Goal: Information Seeking & Learning: Find specific fact

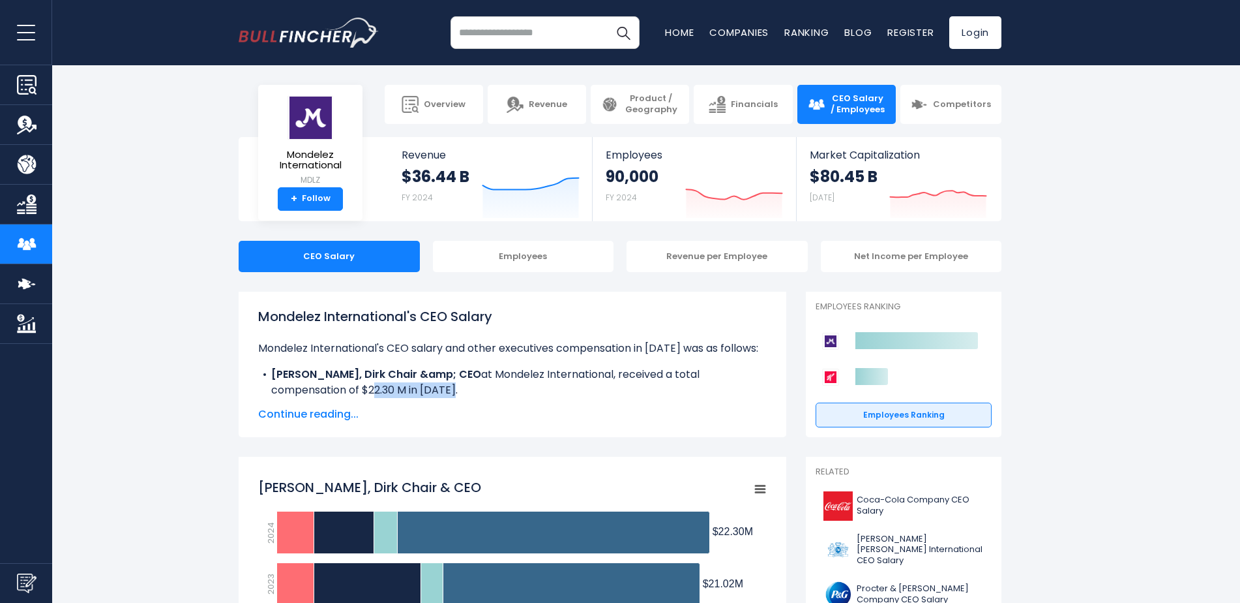
drag, startPoint x: 280, startPoint y: 390, endPoint x: 365, endPoint y: 395, distance: 84.9
click at [365, 395] on li "[PERSON_NAME], [PERSON_NAME] Chair &amp; CEO at Mondelez International, receive…" at bounding box center [512, 382] width 509 height 31
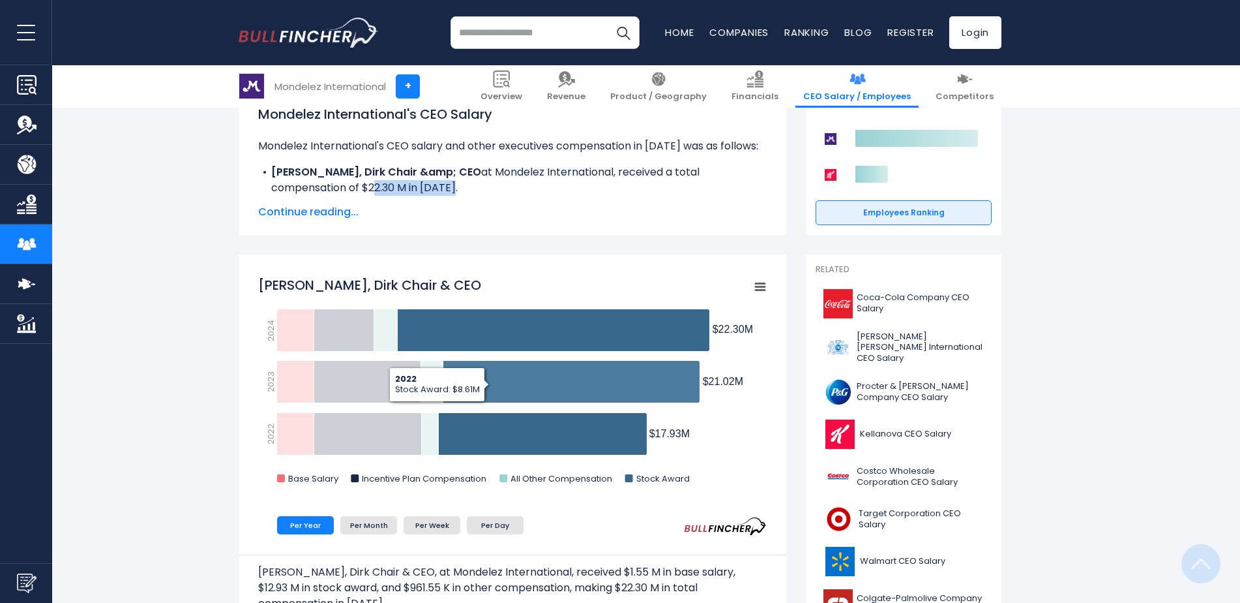
scroll to position [261, 0]
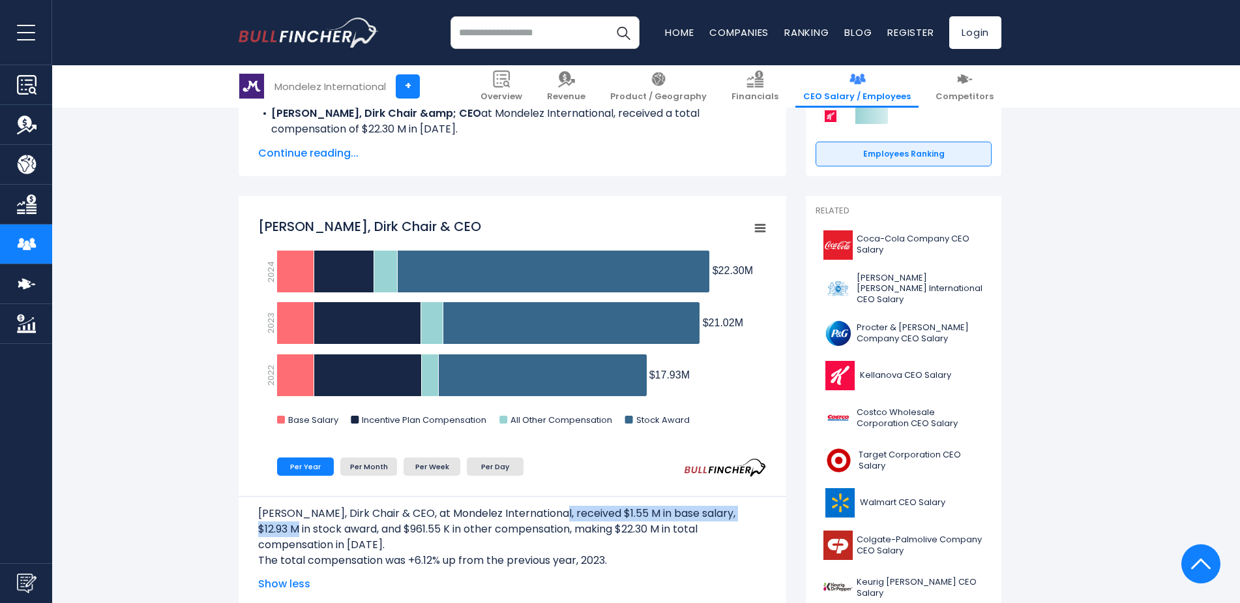
drag, startPoint x: 547, startPoint y: 515, endPoint x: 783, endPoint y: 498, distance: 237.3
click at [783, 498] on div "[PERSON_NAME], Dirk Chair & CEO, at Mondelez International, received $1.55 M in…" at bounding box center [513, 532] width 548 height 72
click at [549, 516] on p "[PERSON_NAME], Dirk Chair & CEO, at Mondelez International, received $1.55 M in…" at bounding box center [512, 528] width 509 height 47
drag, startPoint x: 545, startPoint y: 513, endPoint x: 646, endPoint y: 513, distance: 101.1
click at [646, 513] on p "[PERSON_NAME], Dirk Chair & CEO, at Mondelez International, received $1.55 M in…" at bounding box center [512, 528] width 509 height 47
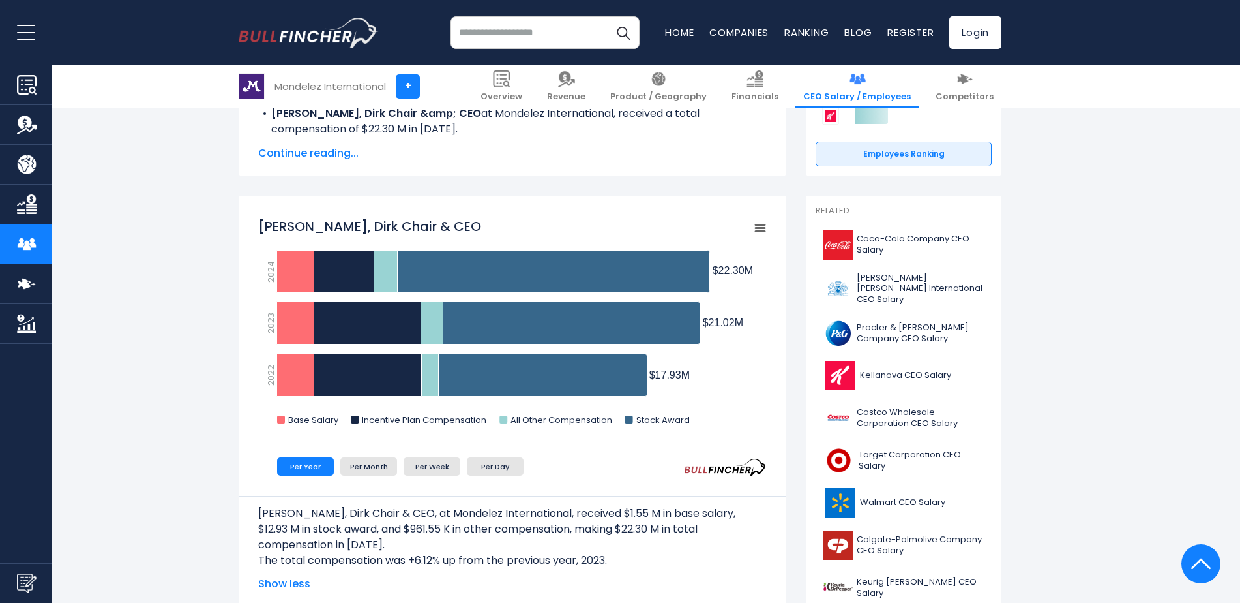
drag, startPoint x: 646, startPoint y: 513, endPoint x: 699, endPoint y: 511, distance: 52.9
click at [699, 511] on p "Van de Put, Dirk Chair & CEO, at Mondelez International, received $1.55 M in ba…" at bounding box center [512, 528] width 509 height 47
drag, startPoint x: 708, startPoint y: 513, endPoint x: 635, endPoint y: 517, distance: 73.8
click at [635, 517] on p "Van de Put, Dirk Chair & CEO, at Mondelez International, received $1.55 M in ba…" at bounding box center [512, 528] width 509 height 47
drag, startPoint x: 635, startPoint y: 517, endPoint x: 712, endPoint y: 511, distance: 77.8
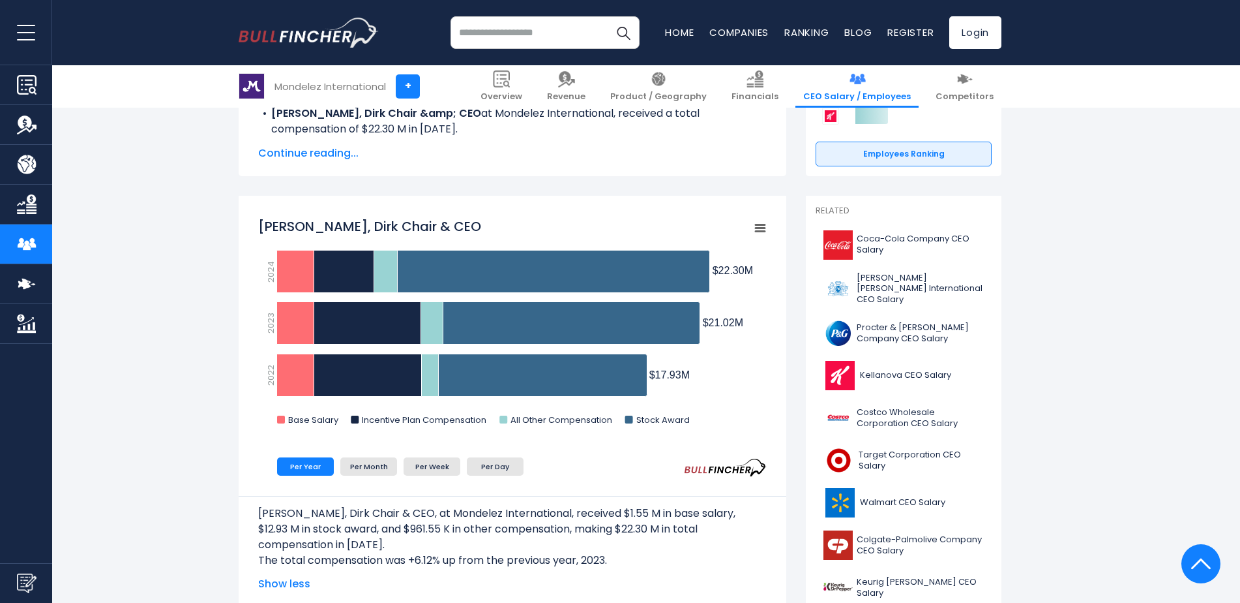
click at [712, 511] on p "Van de Put, Dirk Chair & CEO, at Mondelez International, received $1.55 M in ba…" at bounding box center [512, 528] width 509 height 47
drag, startPoint x: 719, startPoint y: 514, endPoint x: 768, endPoint y: 514, distance: 48.9
click at [768, 514] on div "Van de Put, Dirk Chair & CEO, at Mondelez International, received $1.55 M in ba…" at bounding box center [513, 532] width 548 height 72
drag, startPoint x: 323, startPoint y: 527, endPoint x: 258, endPoint y: 527, distance: 65.9
click at [258, 527] on div "Van de Put, Dirk Chair & CEO, at Mondelez International, received $1.55 M in ba…" at bounding box center [513, 532] width 548 height 72
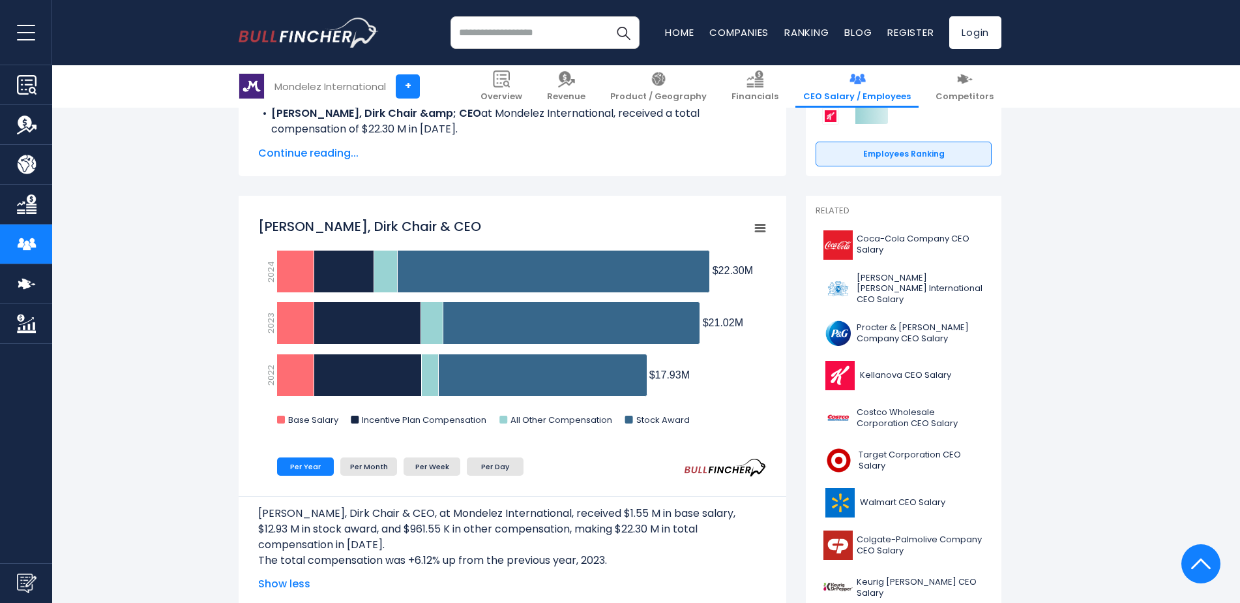
drag, startPoint x: 258, startPoint y: 527, endPoint x: 389, endPoint y: 543, distance: 132.1
click at [383, 543] on p "Van de Put, Dirk Chair & CEO, at Mondelez International, received $1.55 M in ba…" at bounding box center [512, 528] width 509 height 47
click at [885, 239] on span "Coca-Cola Company CEO Salary" at bounding box center [920, 244] width 127 height 22
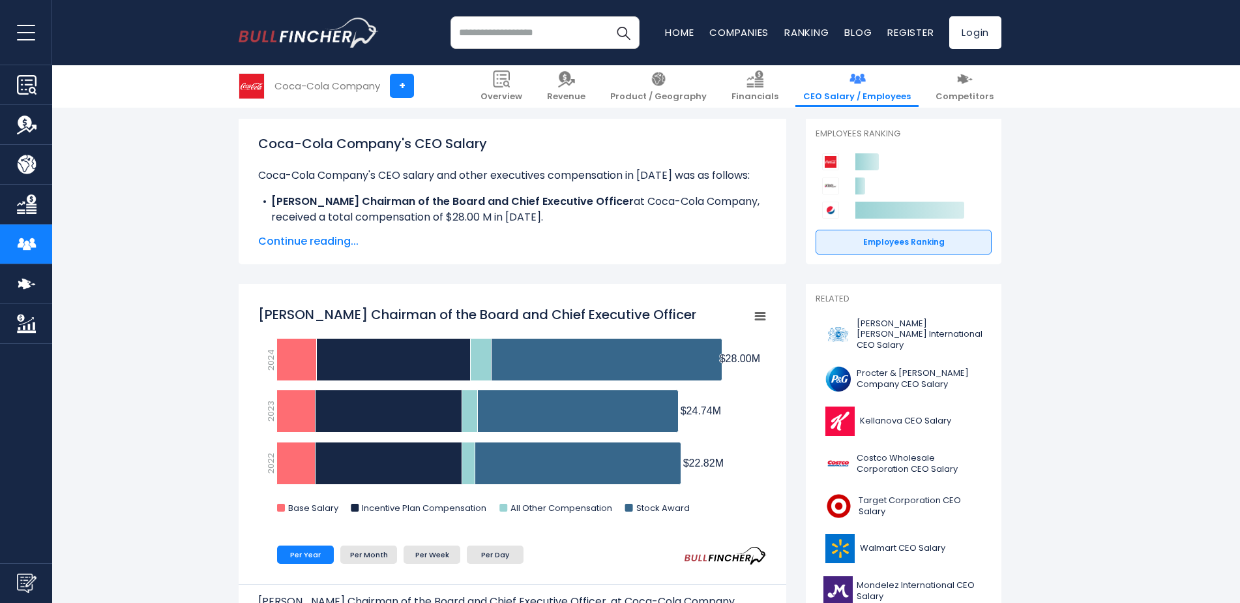
scroll to position [196, 0]
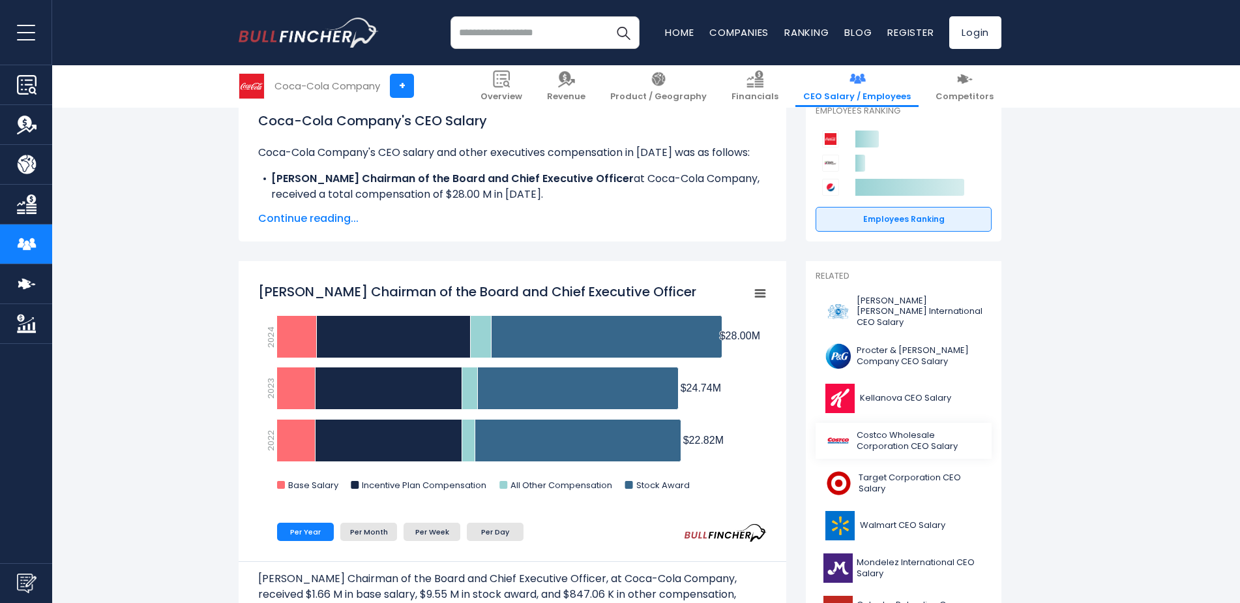
click at [932, 432] on span "Costco Wholesale Corporation CEO Salary" at bounding box center [920, 441] width 127 height 22
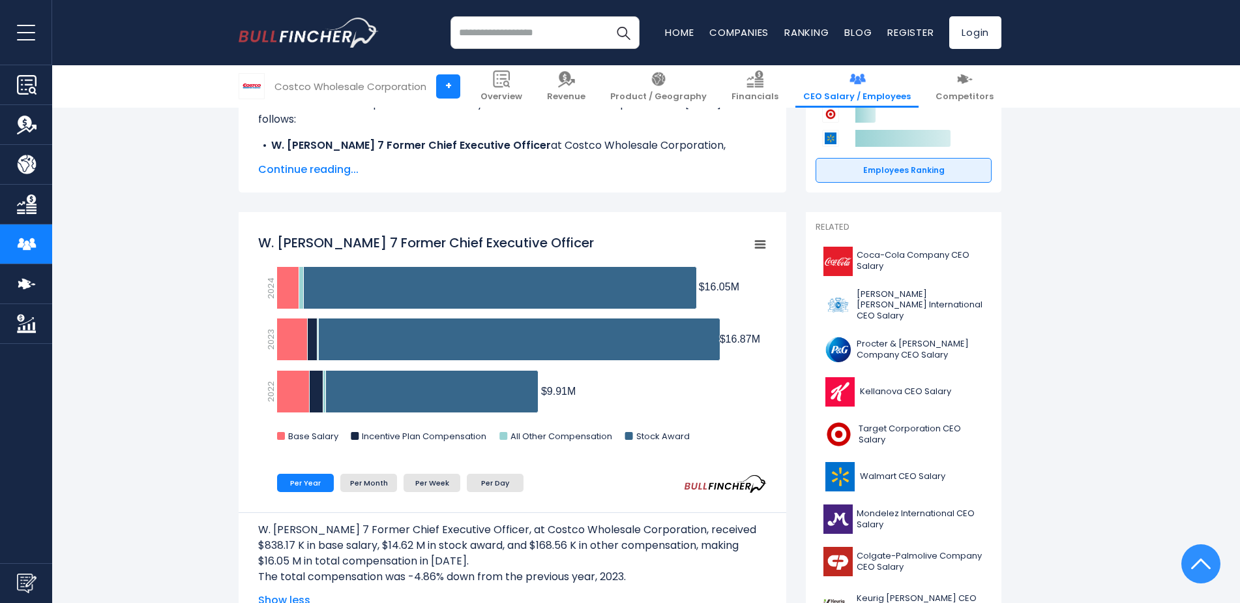
scroll to position [326, 0]
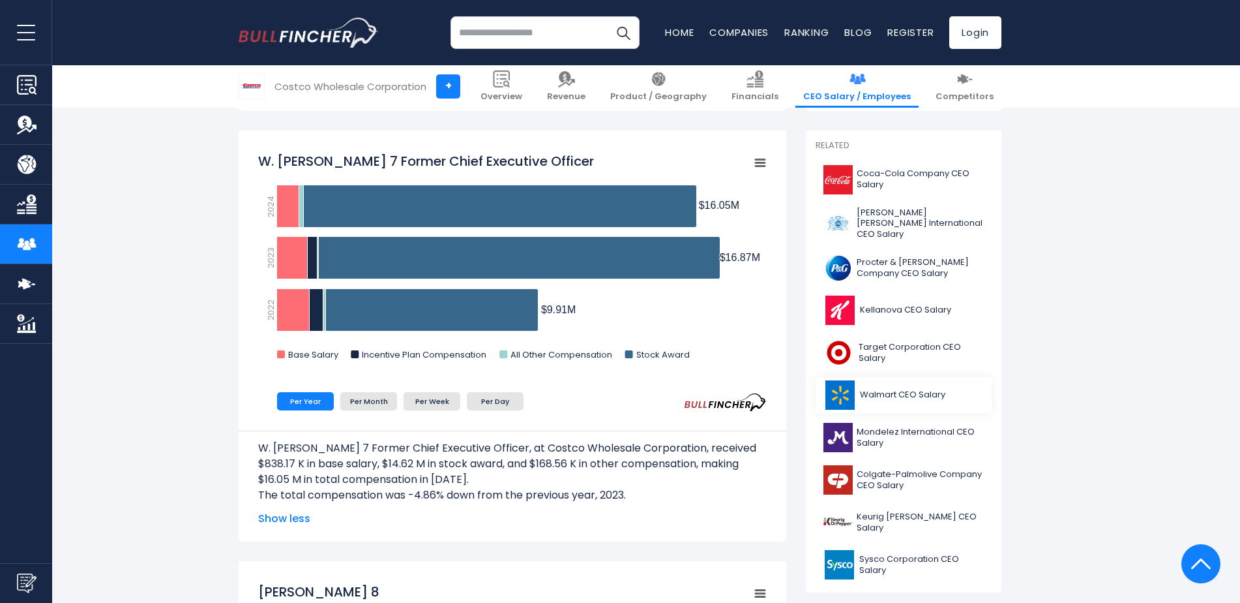
click at [904, 391] on span "Walmart CEO Salary" at bounding box center [902, 394] width 85 height 11
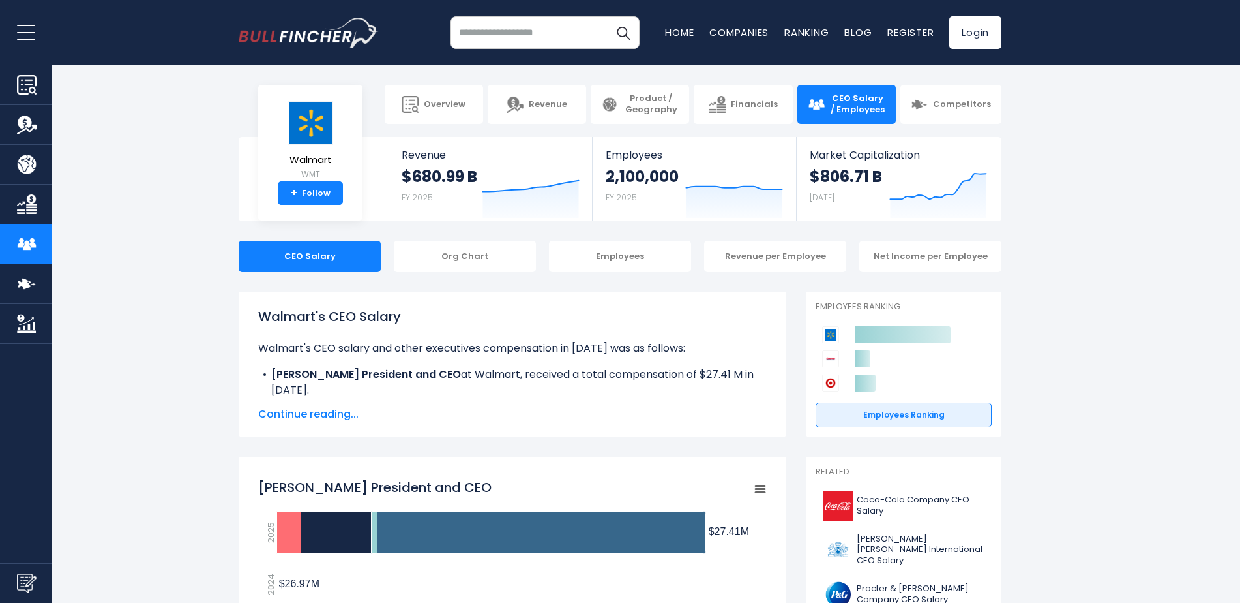
click at [509, 29] on input "search" at bounding box center [545, 32] width 189 height 33
click at [541, 31] on input "******" at bounding box center [545, 32] width 189 height 33
type input "*"
